Goal: Use online tool/utility: Utilize a website feature to perform a specific function

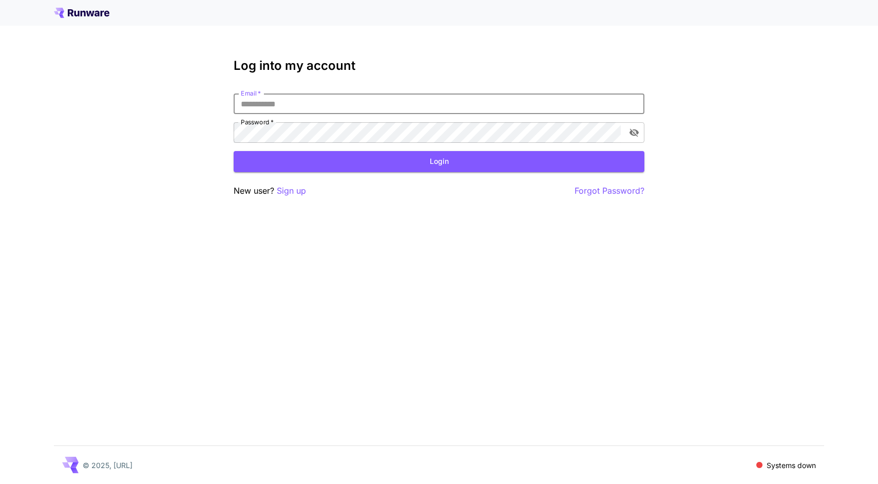
type input "**********"
click at [321, 154] on button "Login" at bounding box center [439, 161] width 411 height 21
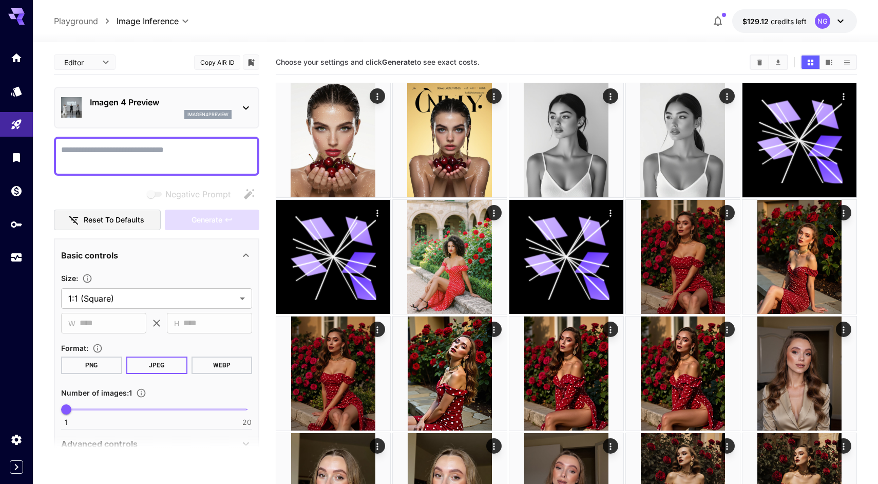
click at [210, 96] on div "Imagen 4 Preview imagen4preview" at bounding box center [156, 107] width 191 height 31
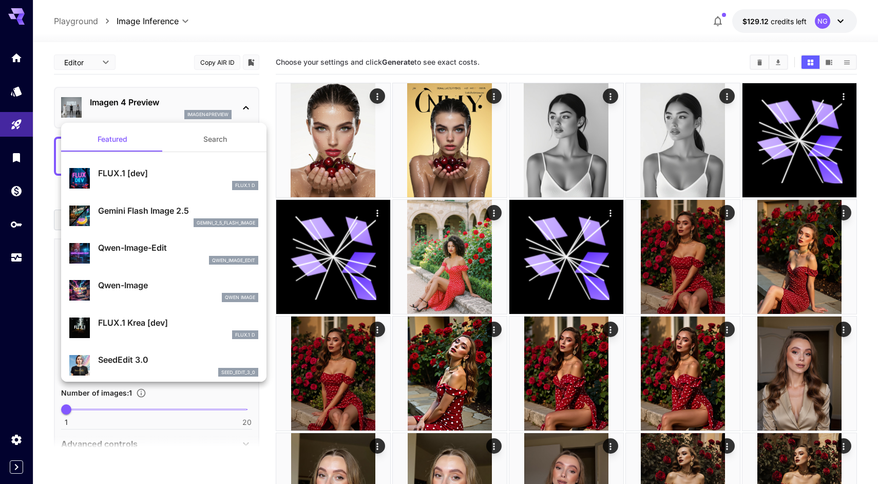
click at [185, 176] on p "FLUX.1 [dev]" at bounding box center [178, 173] width 160 height 12
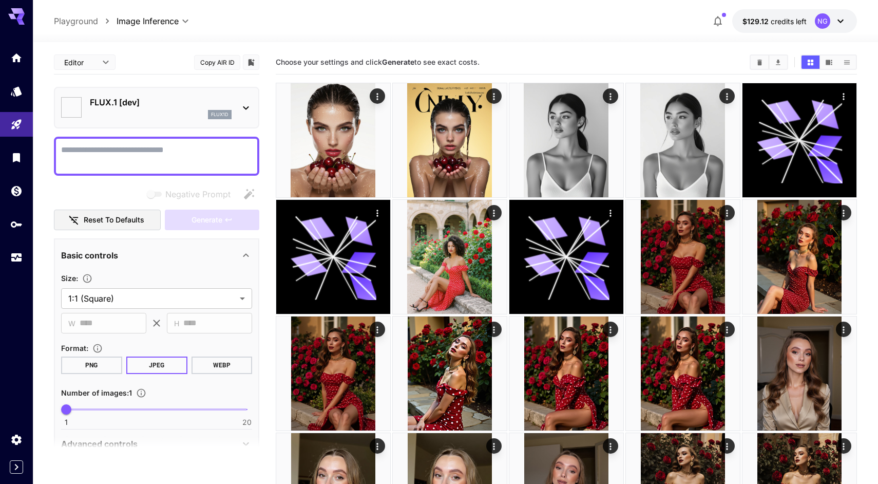
type input "**********"
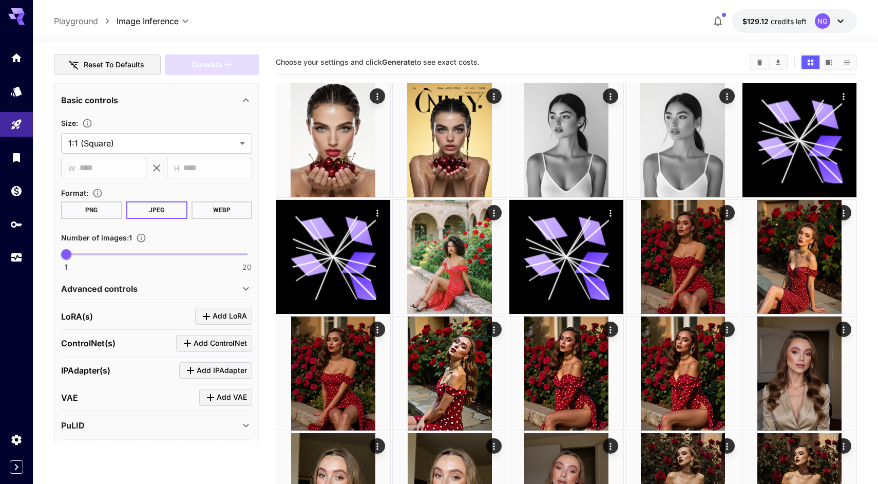
scroll to position [215, 0]
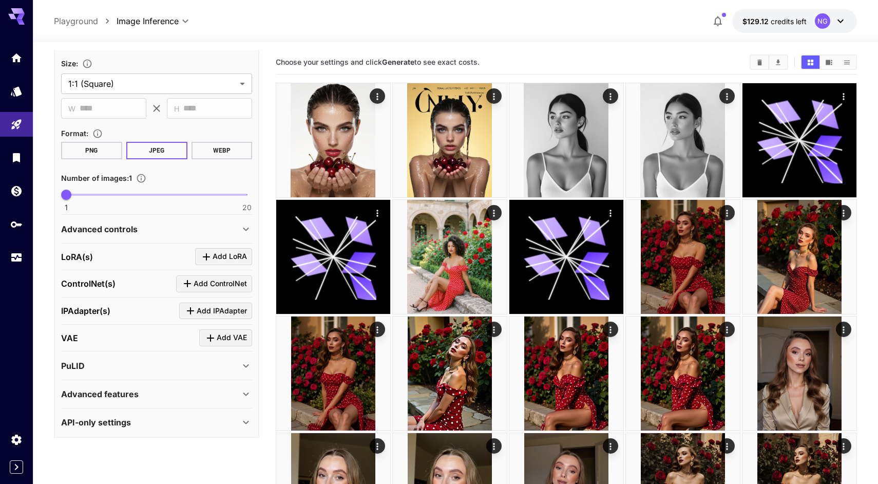
click at [242, 226] on icon at bounding box center [246, 229] width 12 height 12
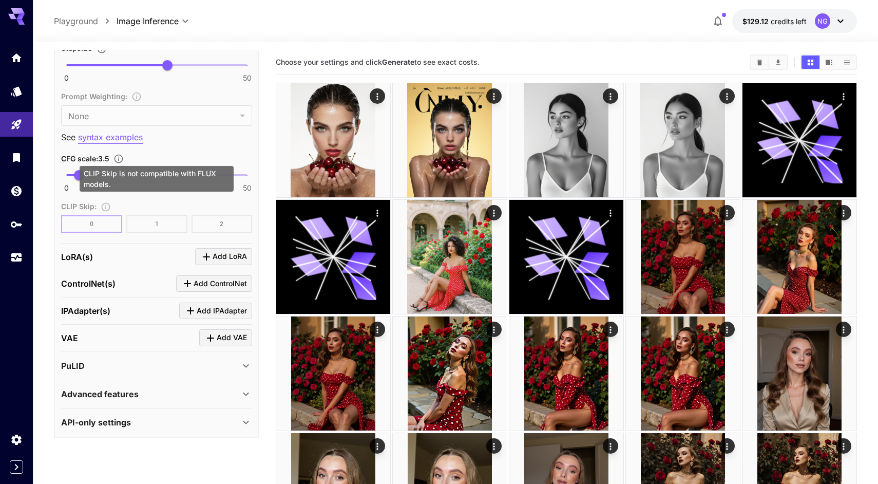
scroll to position [724, 0]
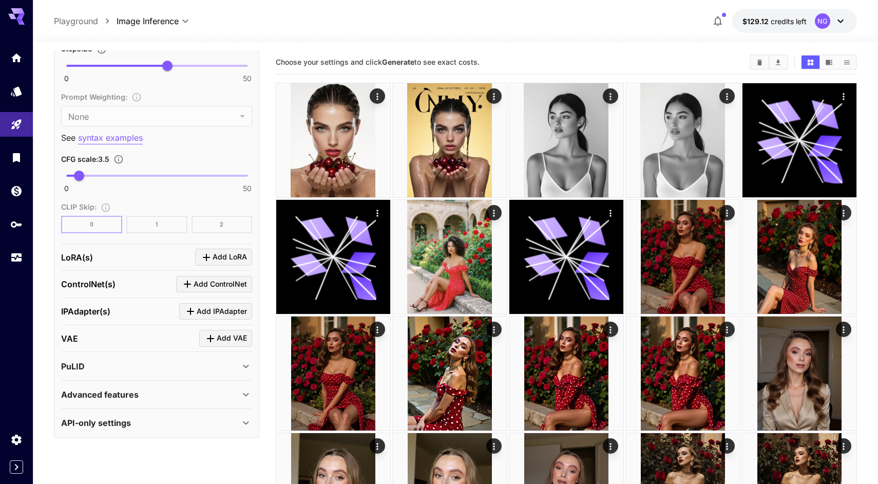
click at [200, 395] on div "Advanced features" at bounding box center [150, 394] width 179 height 12
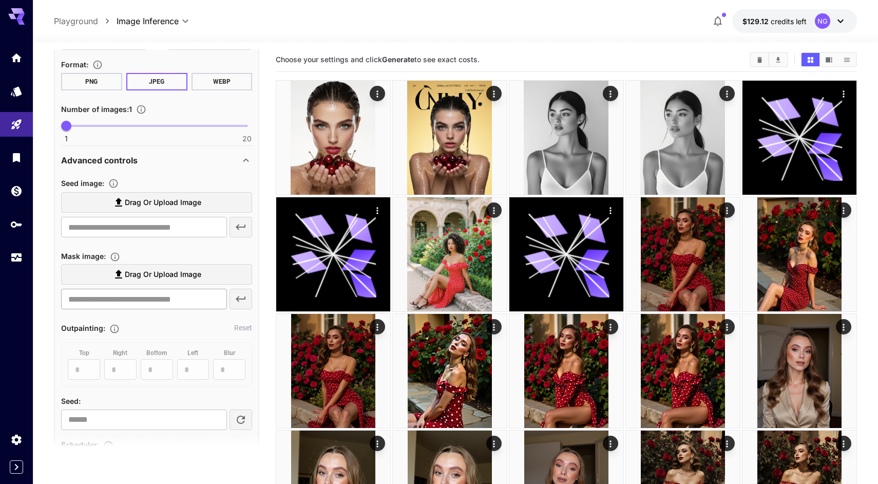
scroll to position [227, 0]
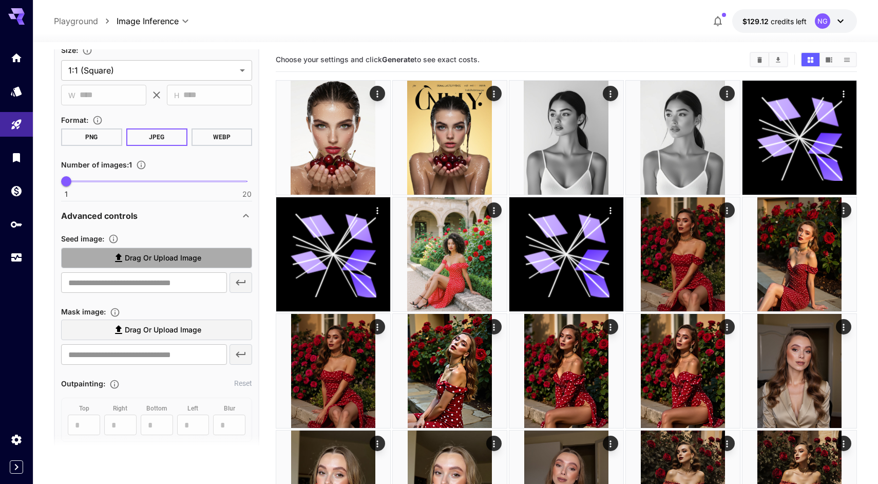
click at [155, 252] on span "Drag or upload image" at bounding box center [163, 258] width 77 height 13
click at [0, 0] on input "Drag or upload image" at bounding box center [0, 0] width 0 height 0
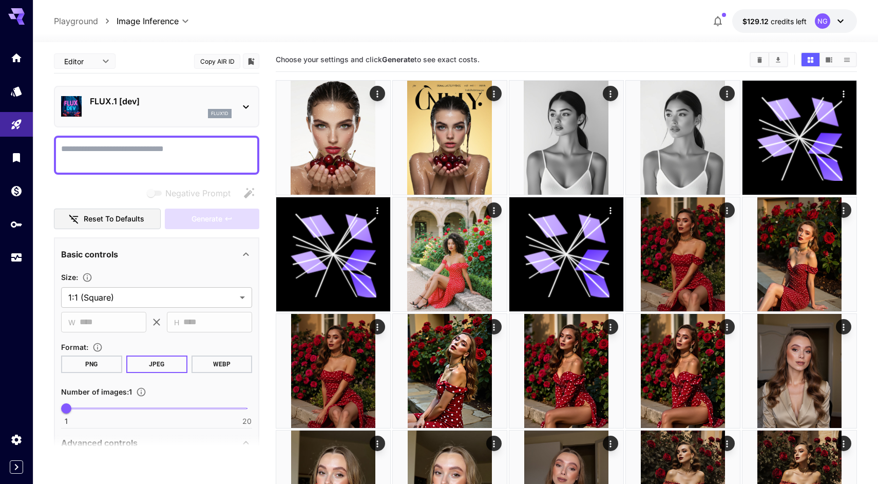
scroll to position [-7, 0]
type input "**********"
click at [146, 160] on textarea "Negative Prompt" at bounding box center [156, 155] width 191 height 25
type textarea "*"
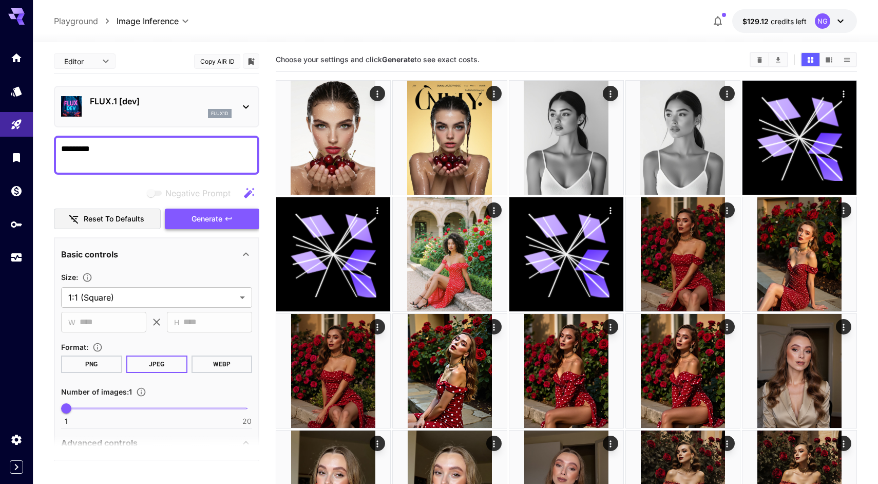
type textarea "*********"
click at [196, 213] on span "Generate" at bounding box center [207, 219] width 31 height 13
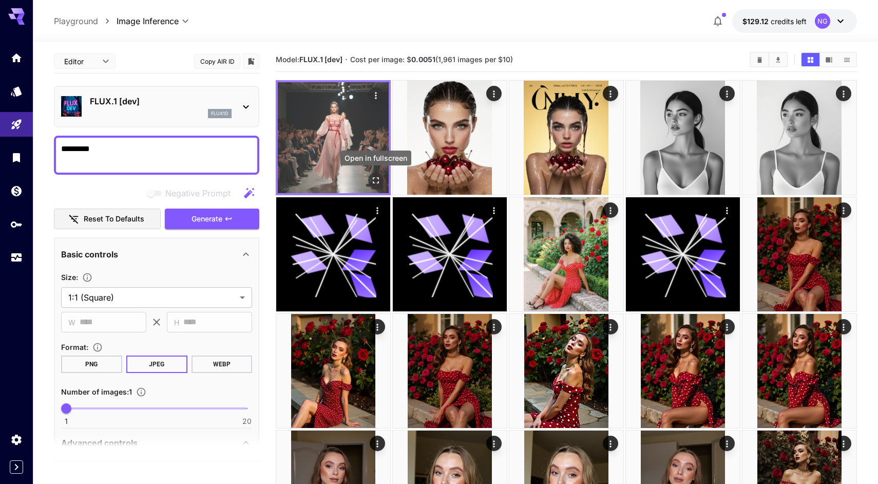
click at [377, 181] on icon "Open in fullscreen" at bounding box center [376, 180] width 10 height 10
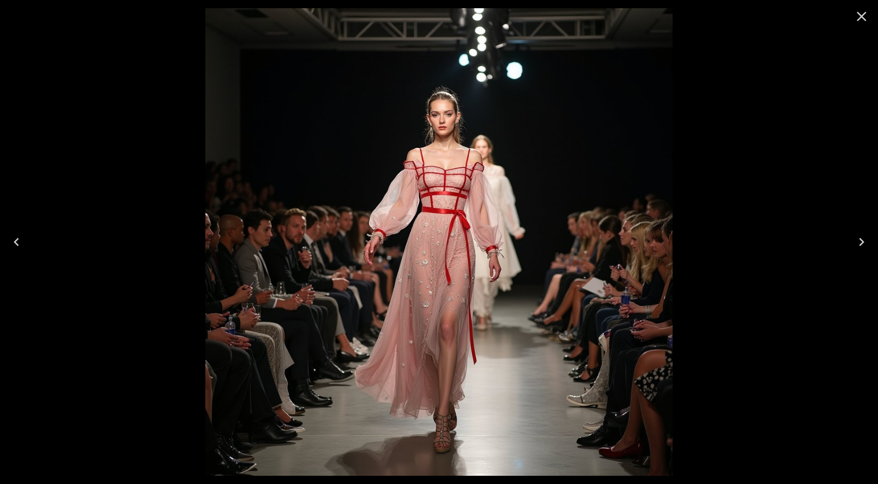
click at [862, 15] on icon "Close" at bounding box center [861, 16] width 16 height 16
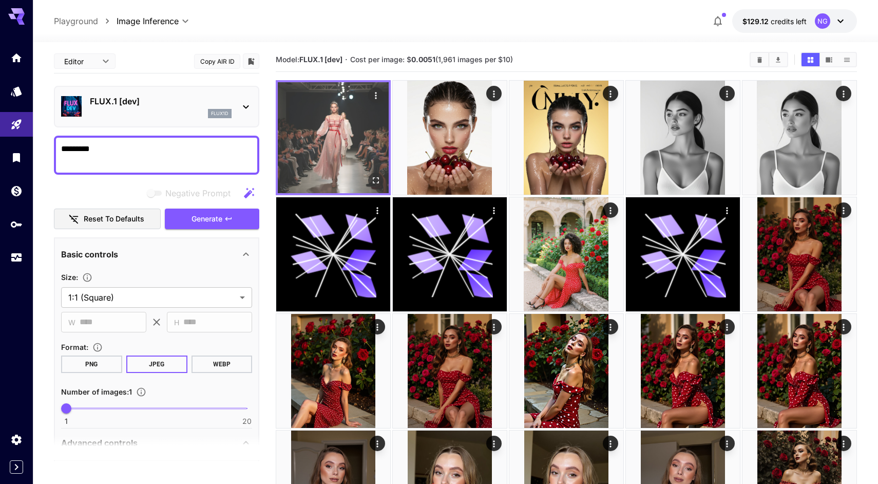
click at [376, 179] on icon "Open in fullscreen" at bounding box center [376, 180] width 10 height 10
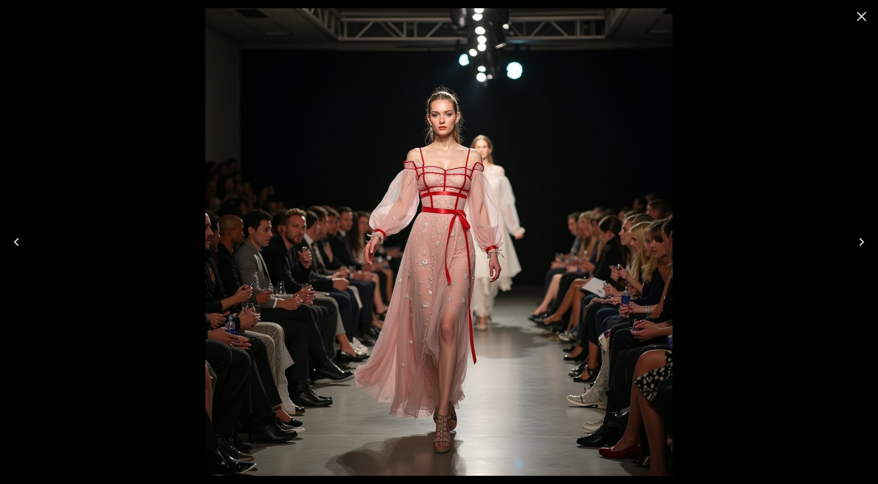
click at [864, 15] on icon "Close" at bounding box center [861, 16] width 16 height 16
